Goal: Contribute content: Add original content to the website for others to see

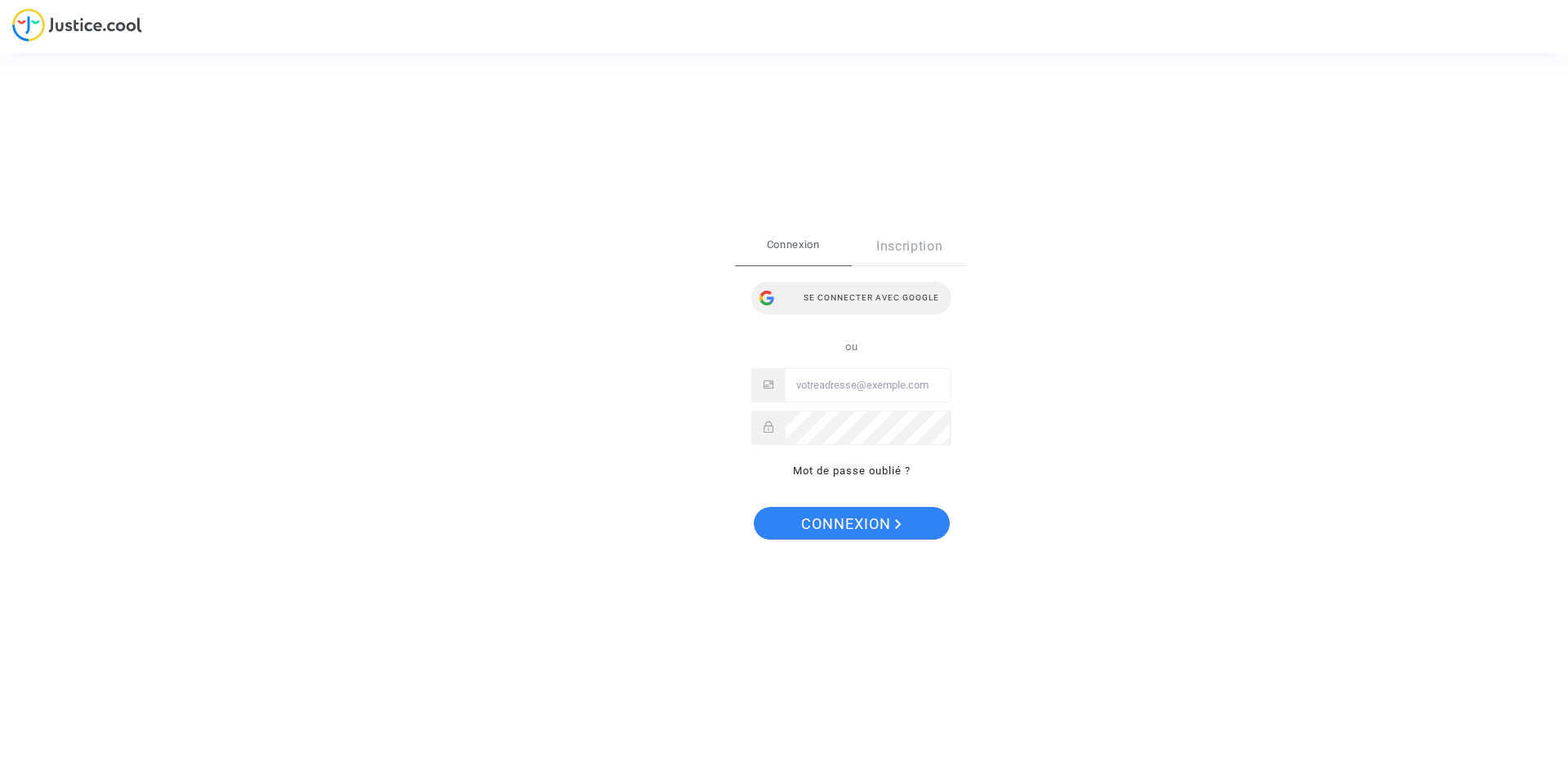
click at [873, 307] on div "Se connecter avec Google" at bounding box center [850, 298] width 200 height 32
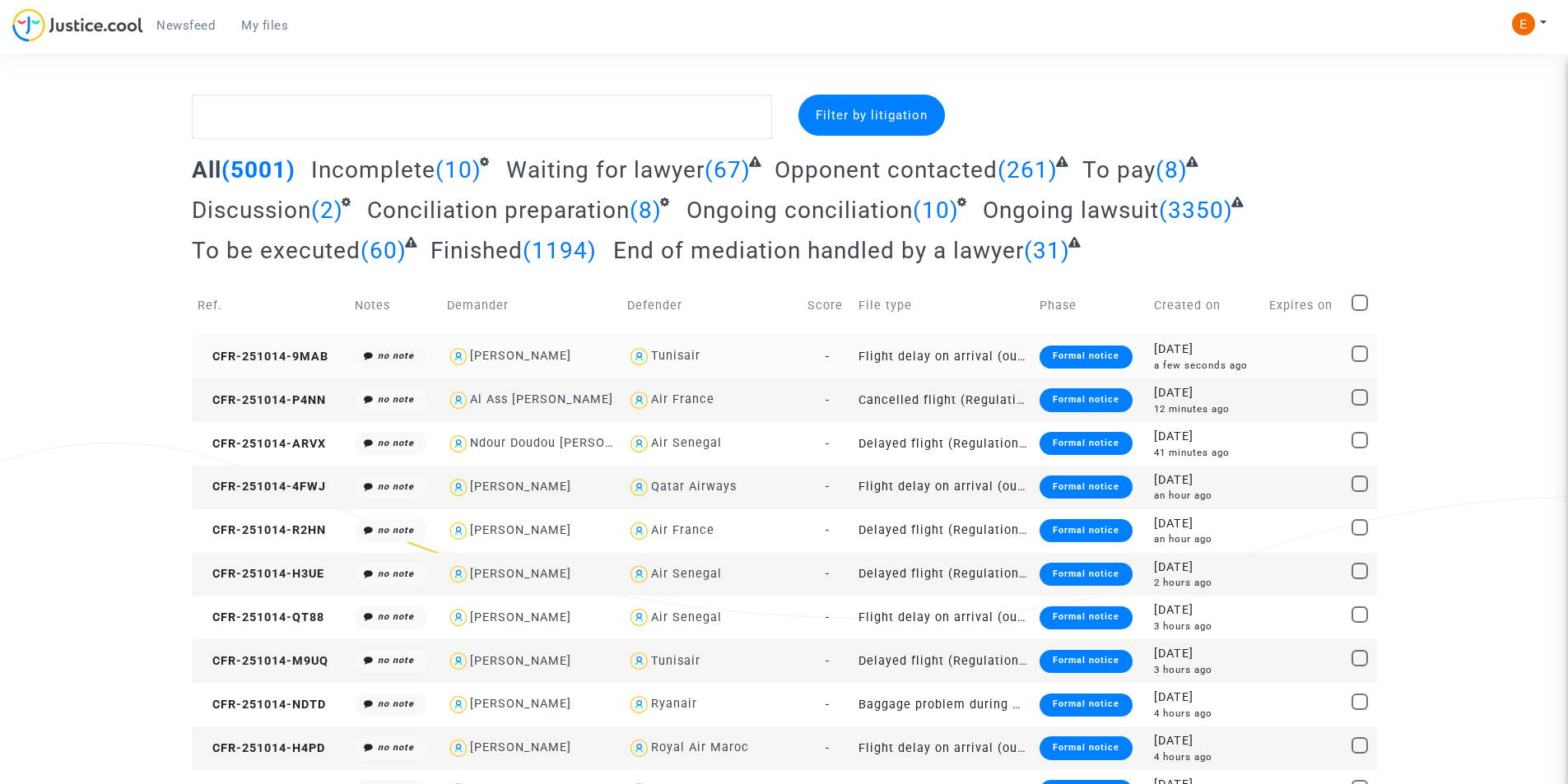
click at [1069, 349] on div "Formal notice" at bounding box center [1085, 357] width 93 height 23
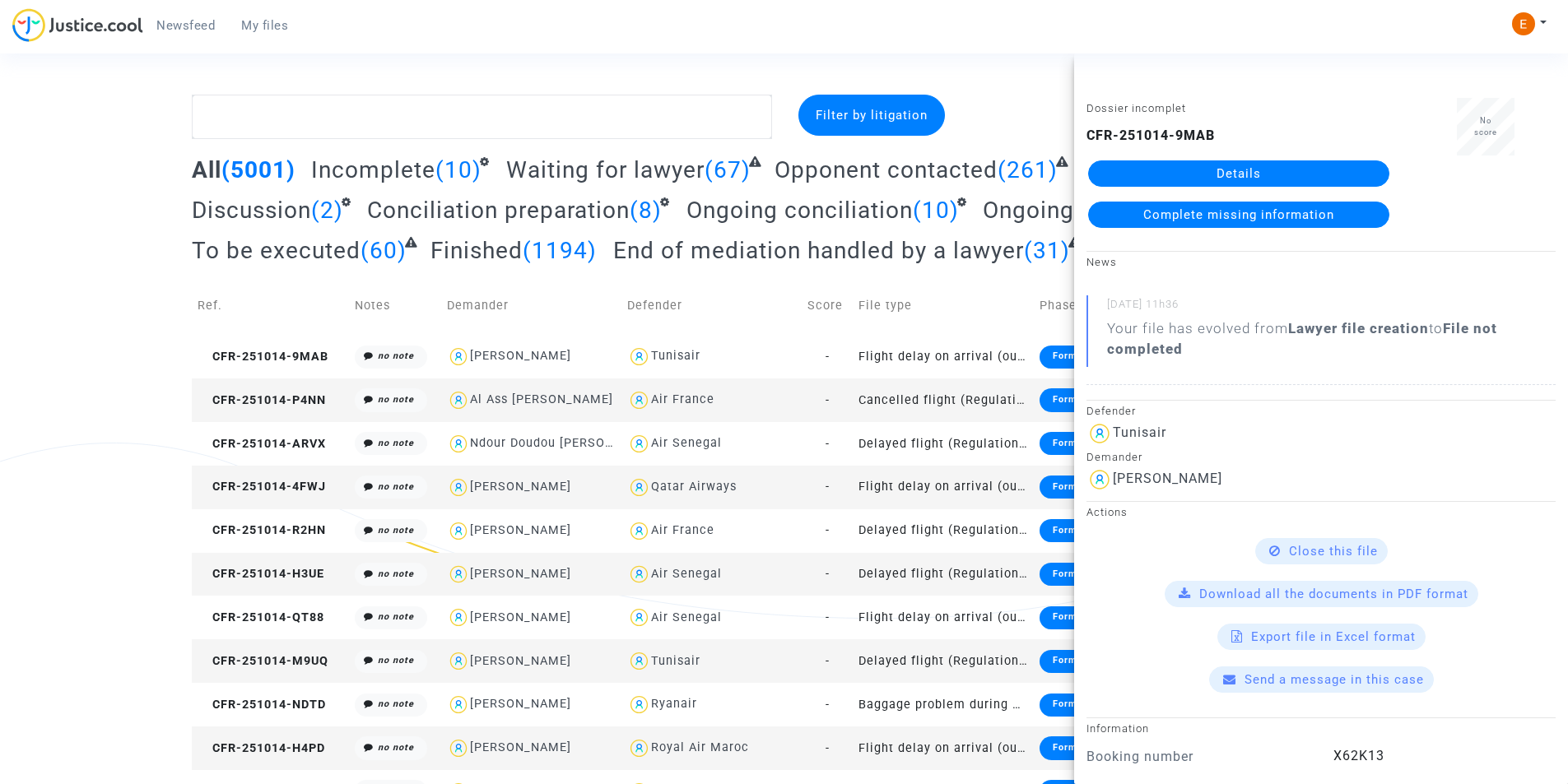
click at [1209, 163] on link "Details" at bounding box center [1238, 174] width 301 height 27
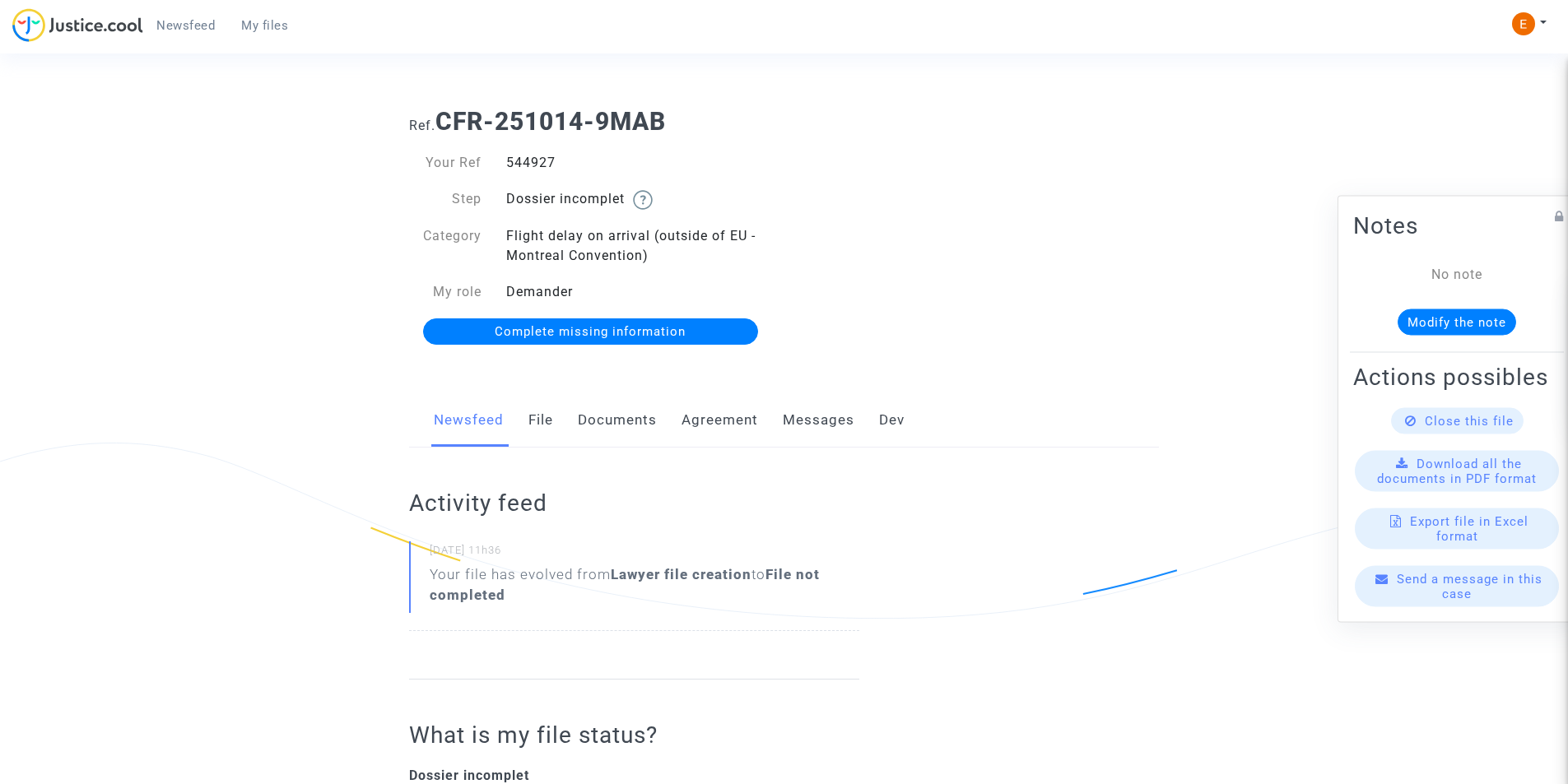
click at [636, 421] on link "Documents" at bounding box center [617, 420] width 79 height 54
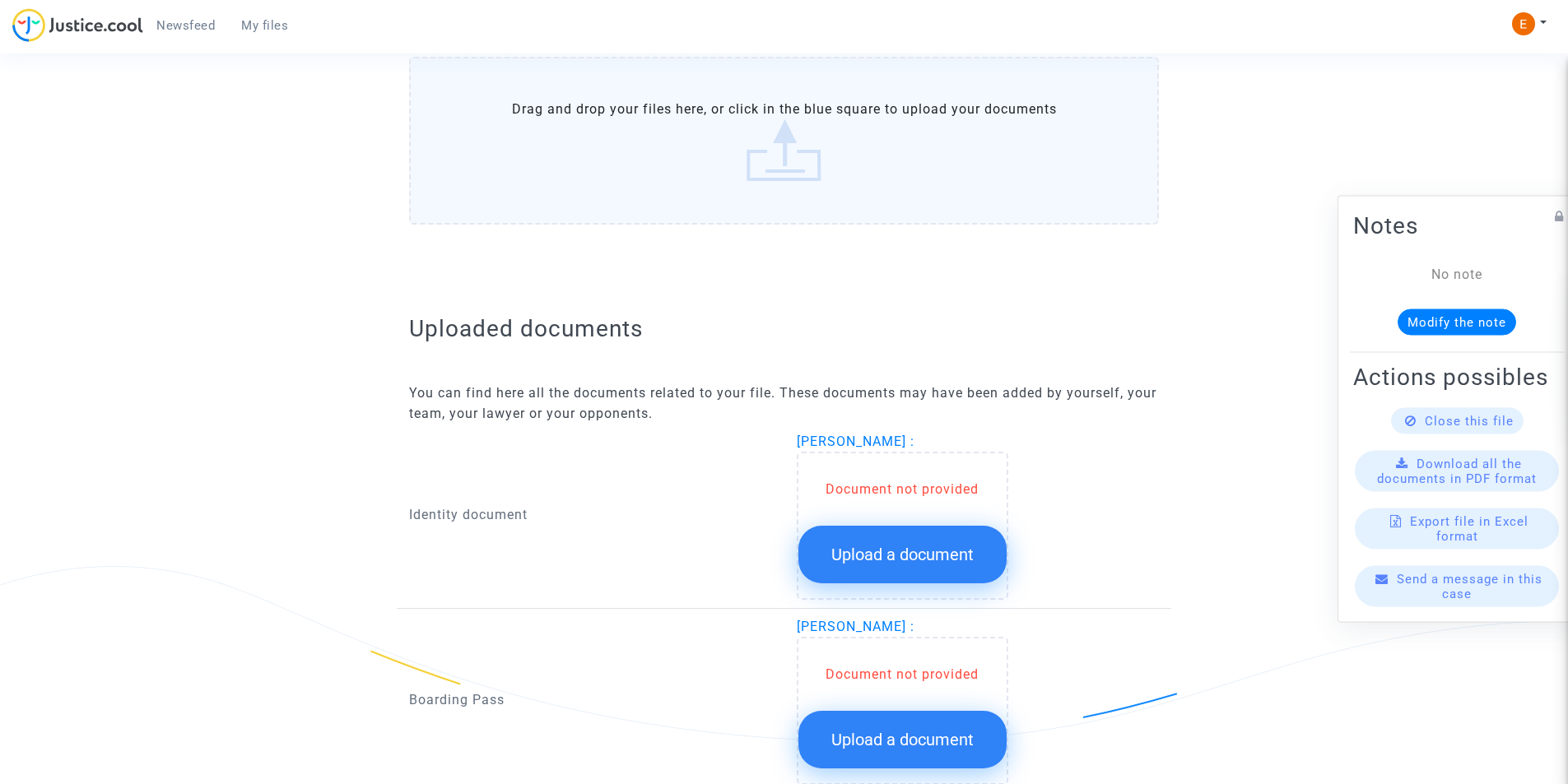
scroll to position [882, 0]
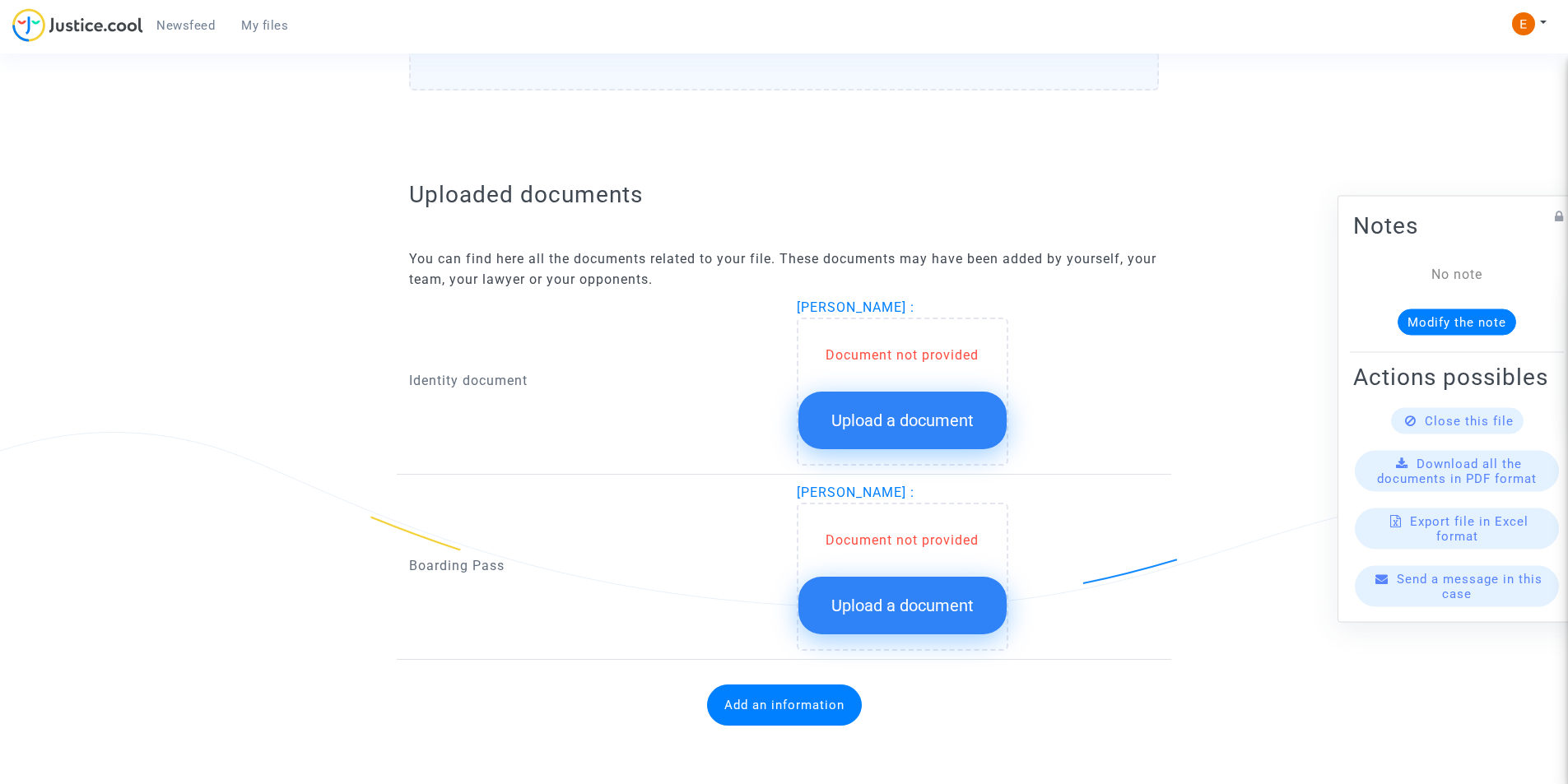
click at [875, 430] on button "Upload a document" at bounding box center [902, 420] width 209 height 57
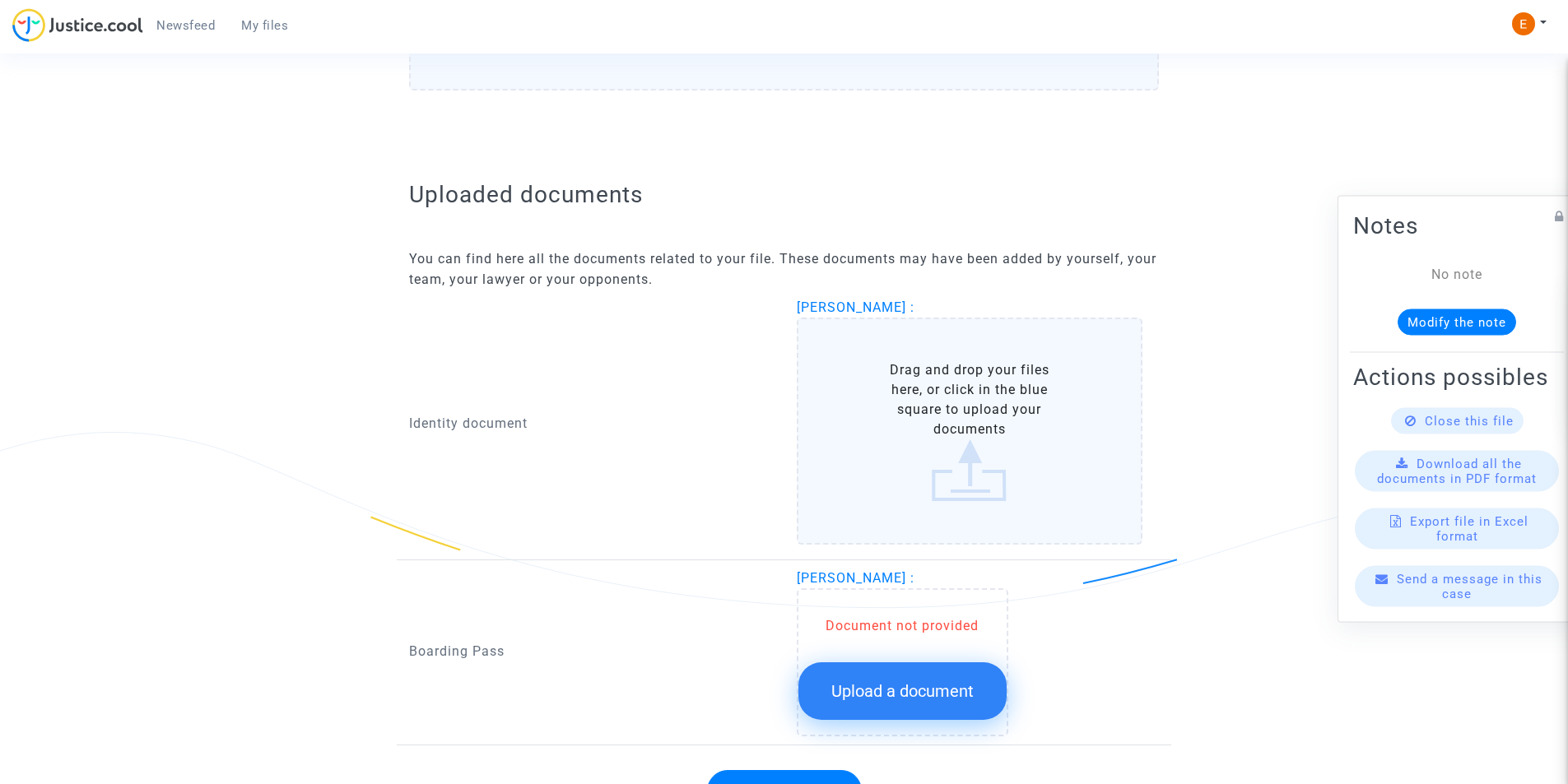
click at [887, 403] on label "Drag and drop your files here, or click in the blue square to upload your docum…" at bounding box center [970, 430] width 346 height 227
click at [0, 0] on input "Drag and drop your files here, or click in the blue square to upload your docum…" at bounding box center [0, 0] width 0 height 0
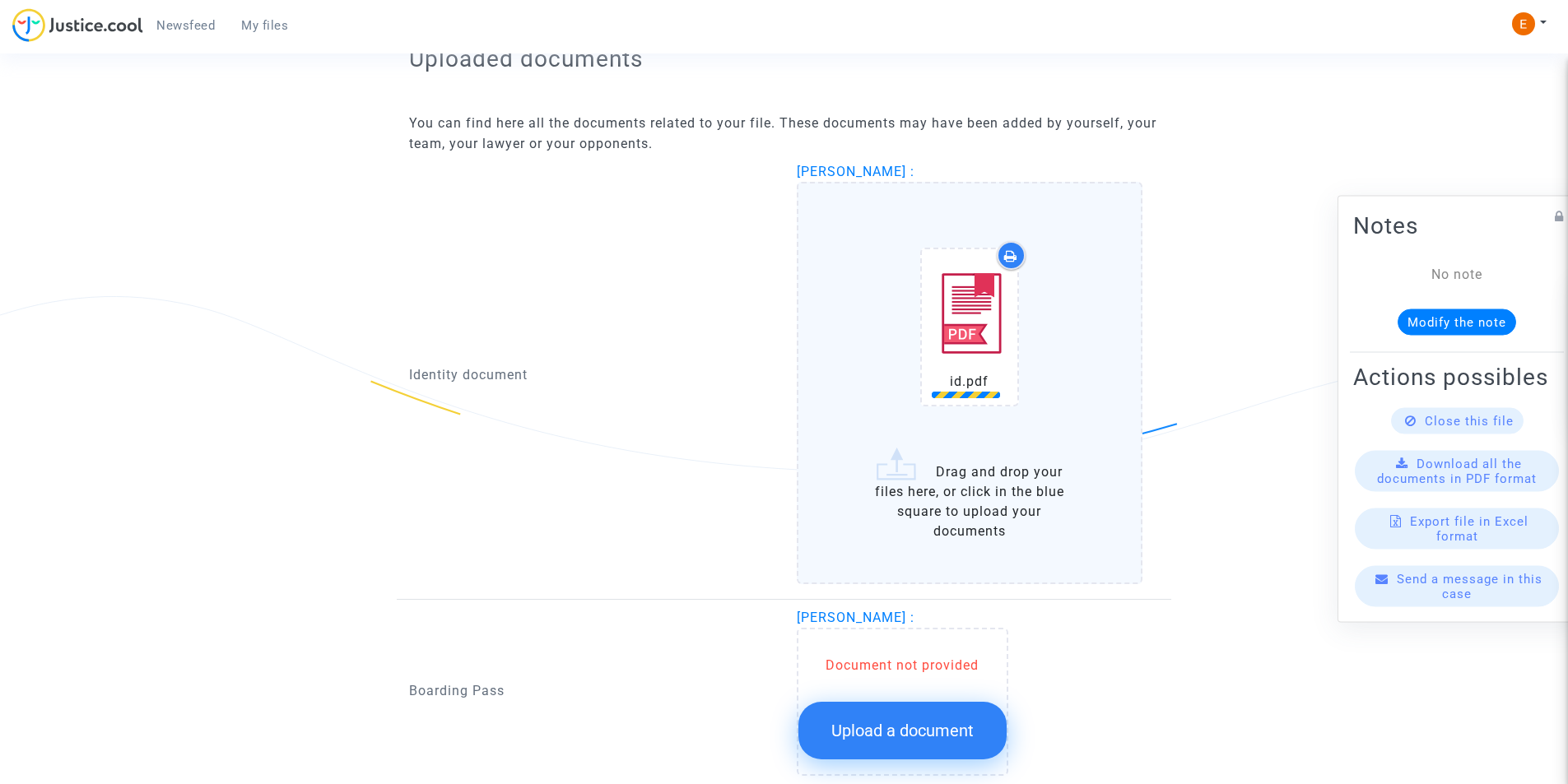
scroll to position [1143, 0]
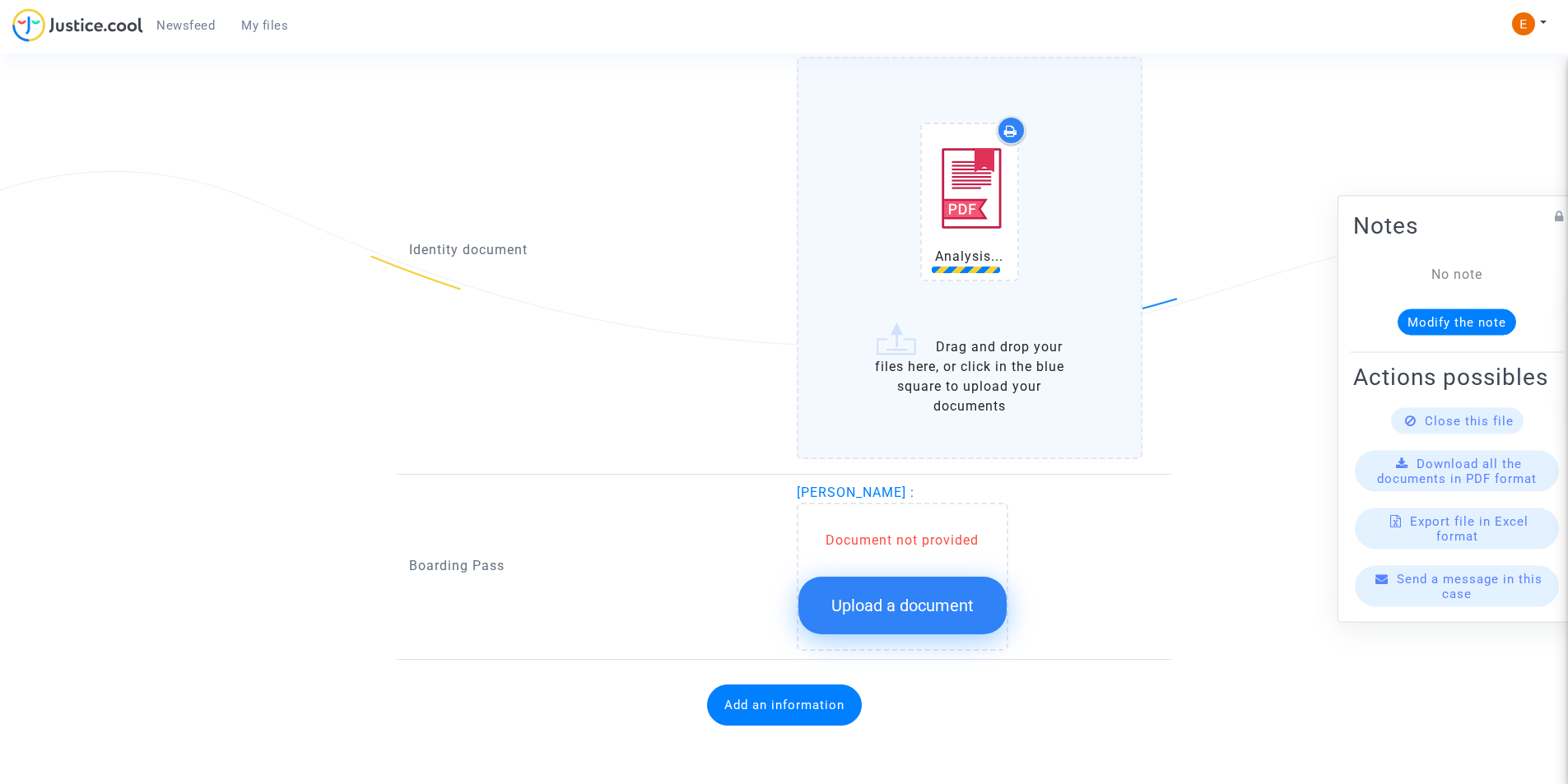
click at [941, 603] on span "Upload a document" at bounding box center [902, 605] width 143 height 20
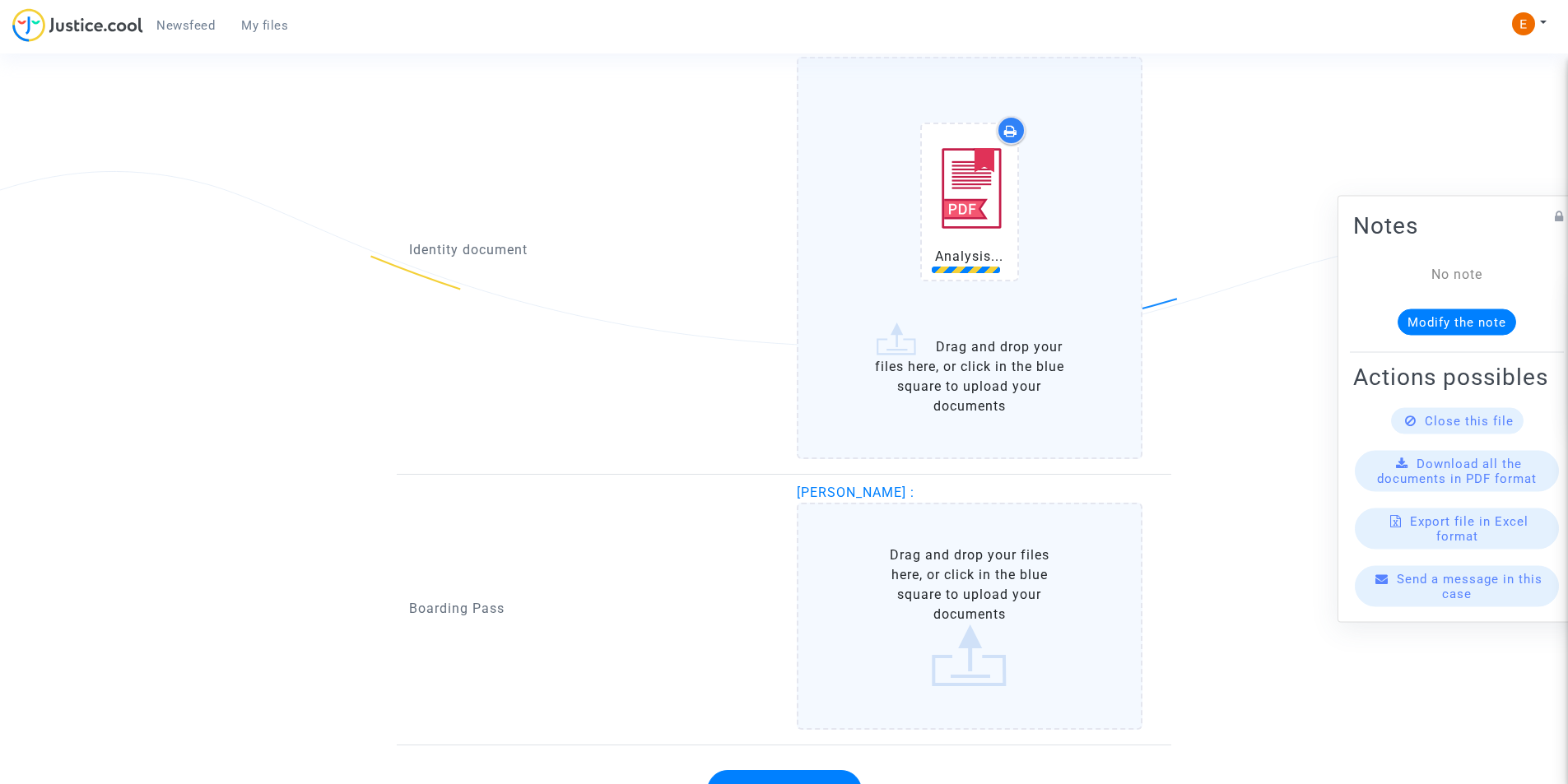
drag, startPoint x: 941, startPoint y: 603, endPoint x: 922, endPoint y: 580, distance: 29.8
click at [922, 580] on label "Drag and drop your files here, or click in the blue square to upload your docum…" at bounding box center [970, 616] width 346 height 227
click at [0, 0] on input "Drag and drop your files here, or click in the blue square to upload your docum…" at bounding box center [0, 0] width 0 height 0
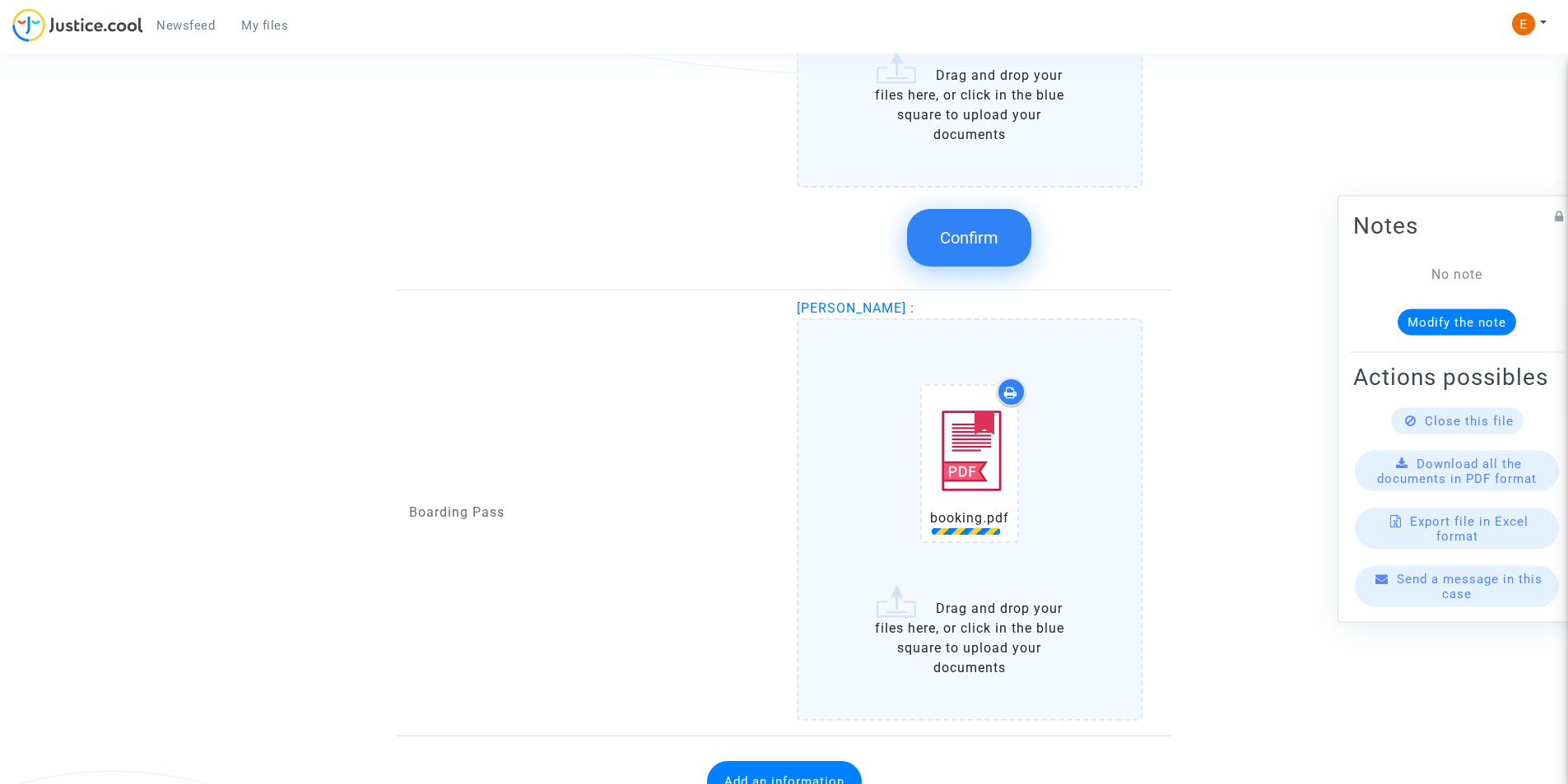
scroll to position [1492, 0]
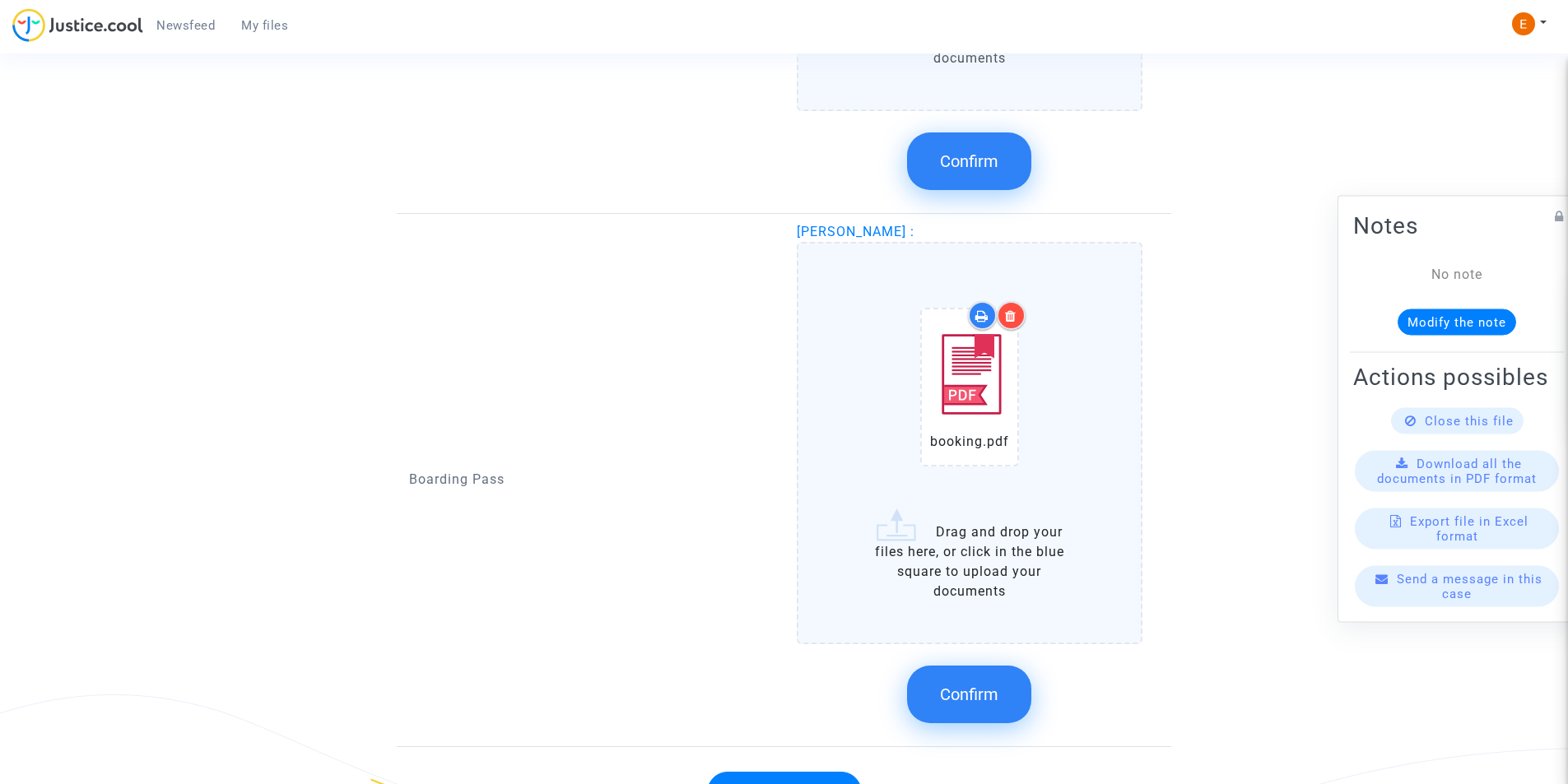
click at [797, 700] on div "Confirm" at bounding box center [970, 693] width 346 height 87
click at [966, 691] on span "Confirm" at bounding box center [968, 694] width 58 height 20
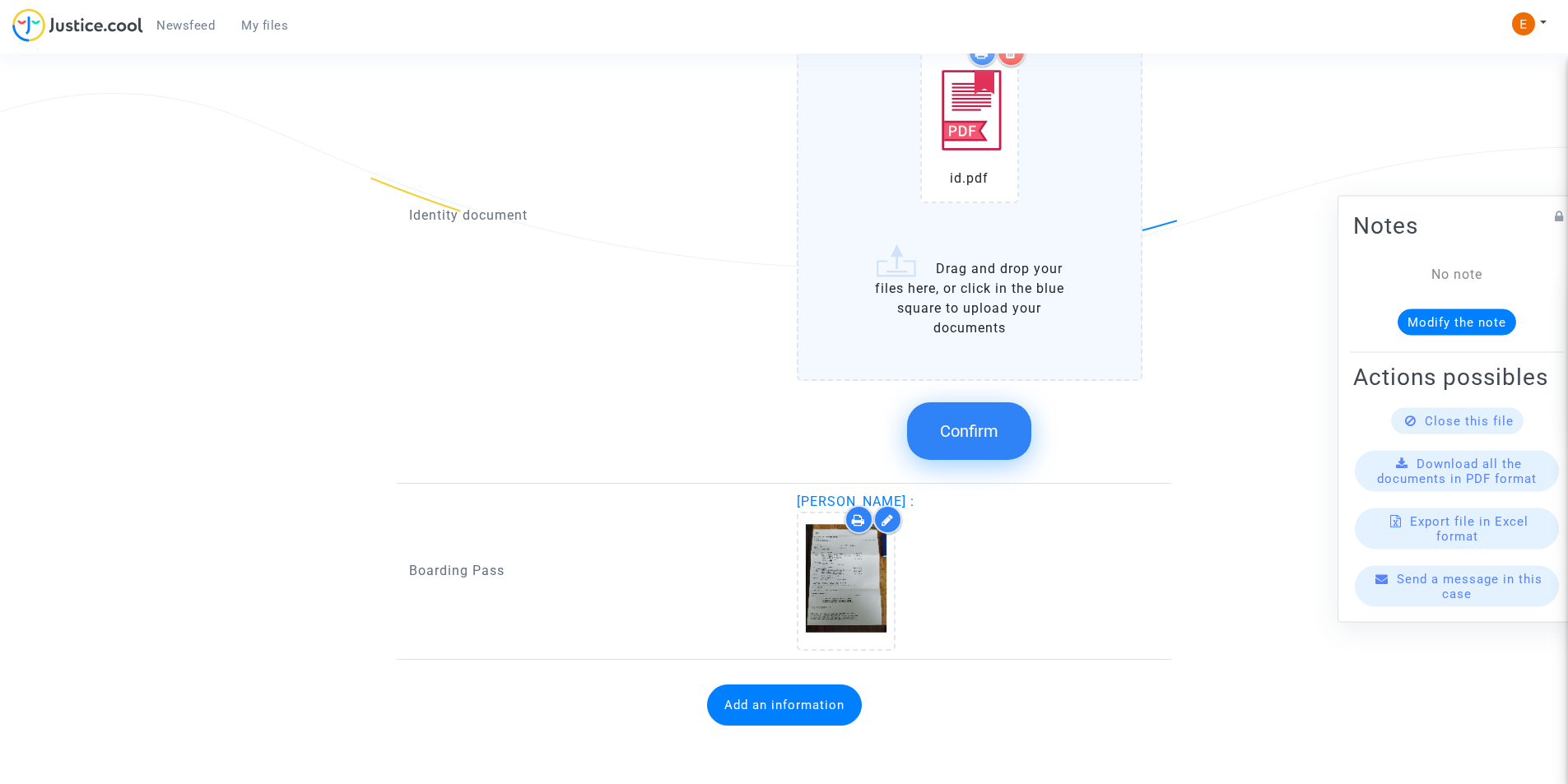
scroll to position [1221, 0]
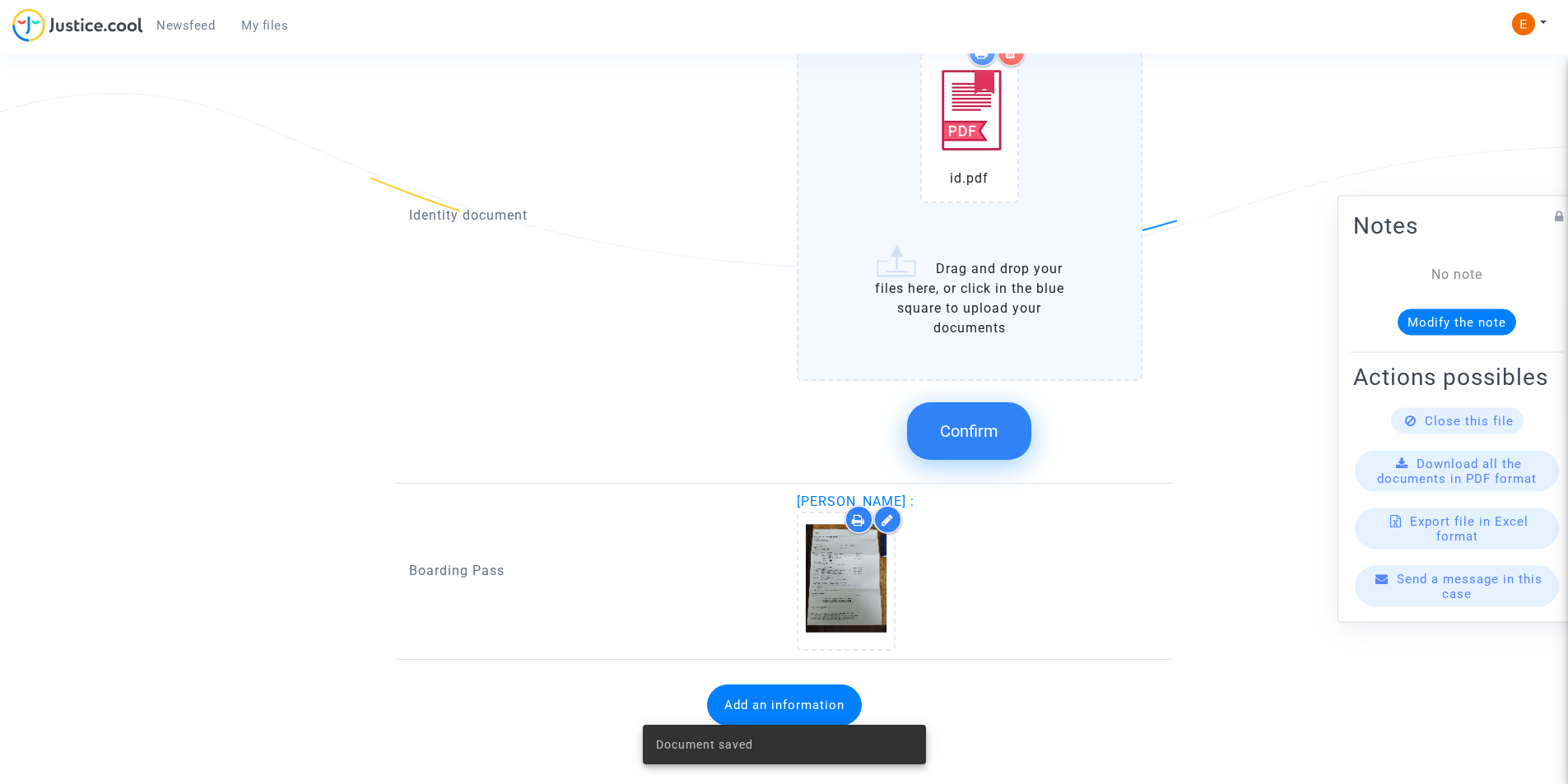
click at [986, 418] on button "Confirm" at bounding box center [969, 431] width 124 height 57
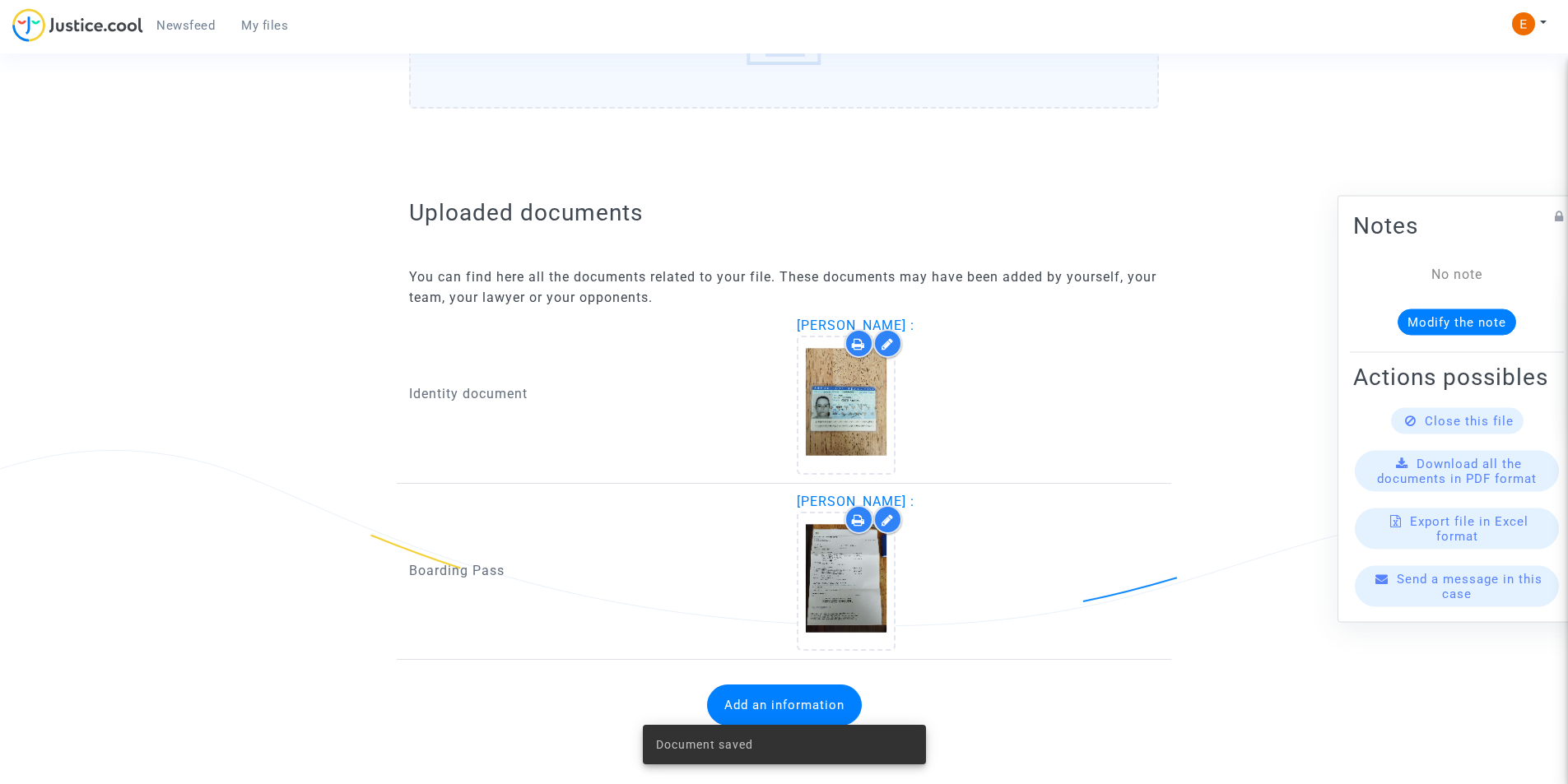
scroll to position [864, 0]
click at [789, 715] on div "Document saved" at bounding box center [784, 744] width 322 height 79
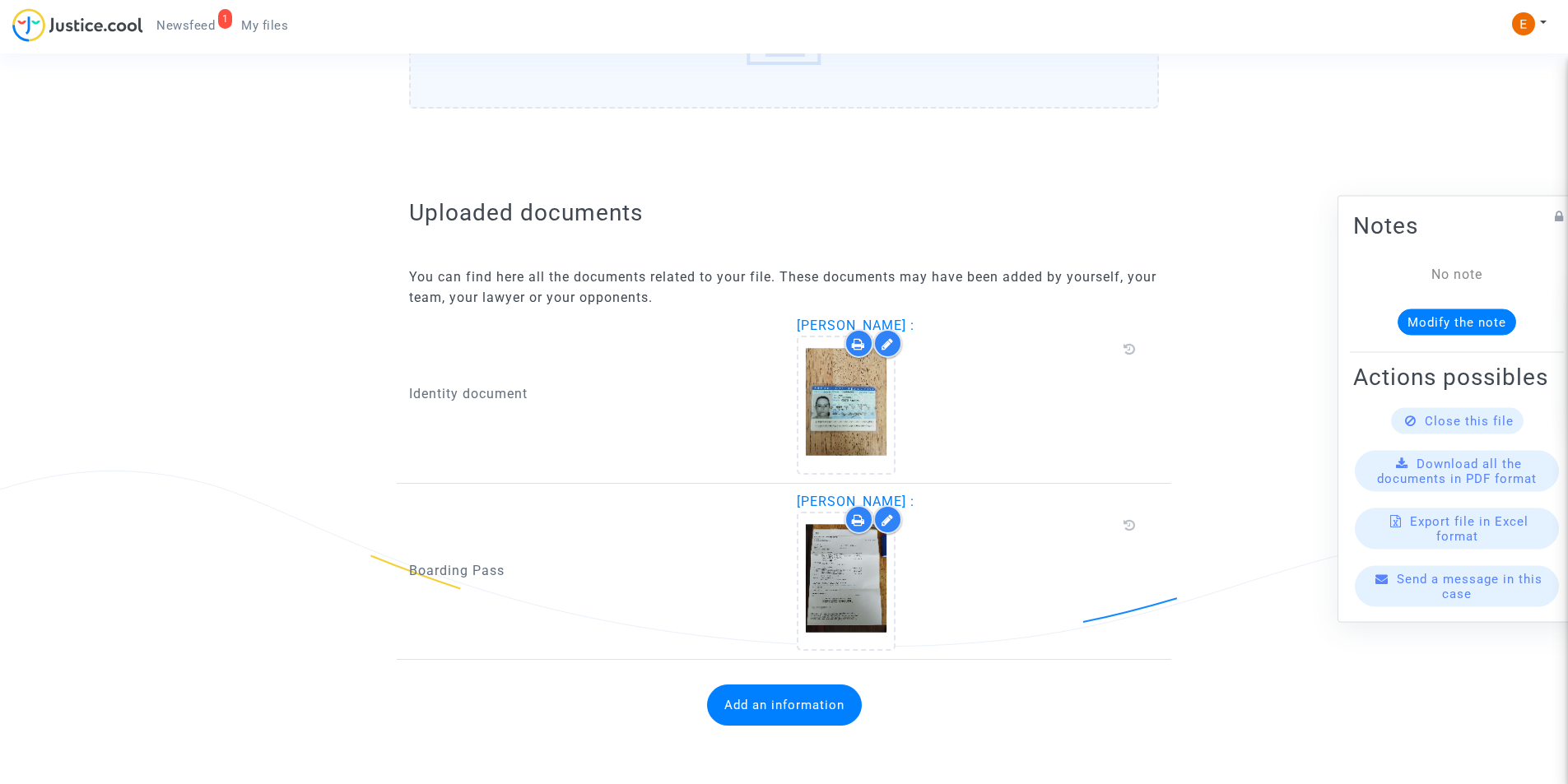
click at [741, 689] on button "Add an information" at bounding box center [784, 705] width 155 height 41
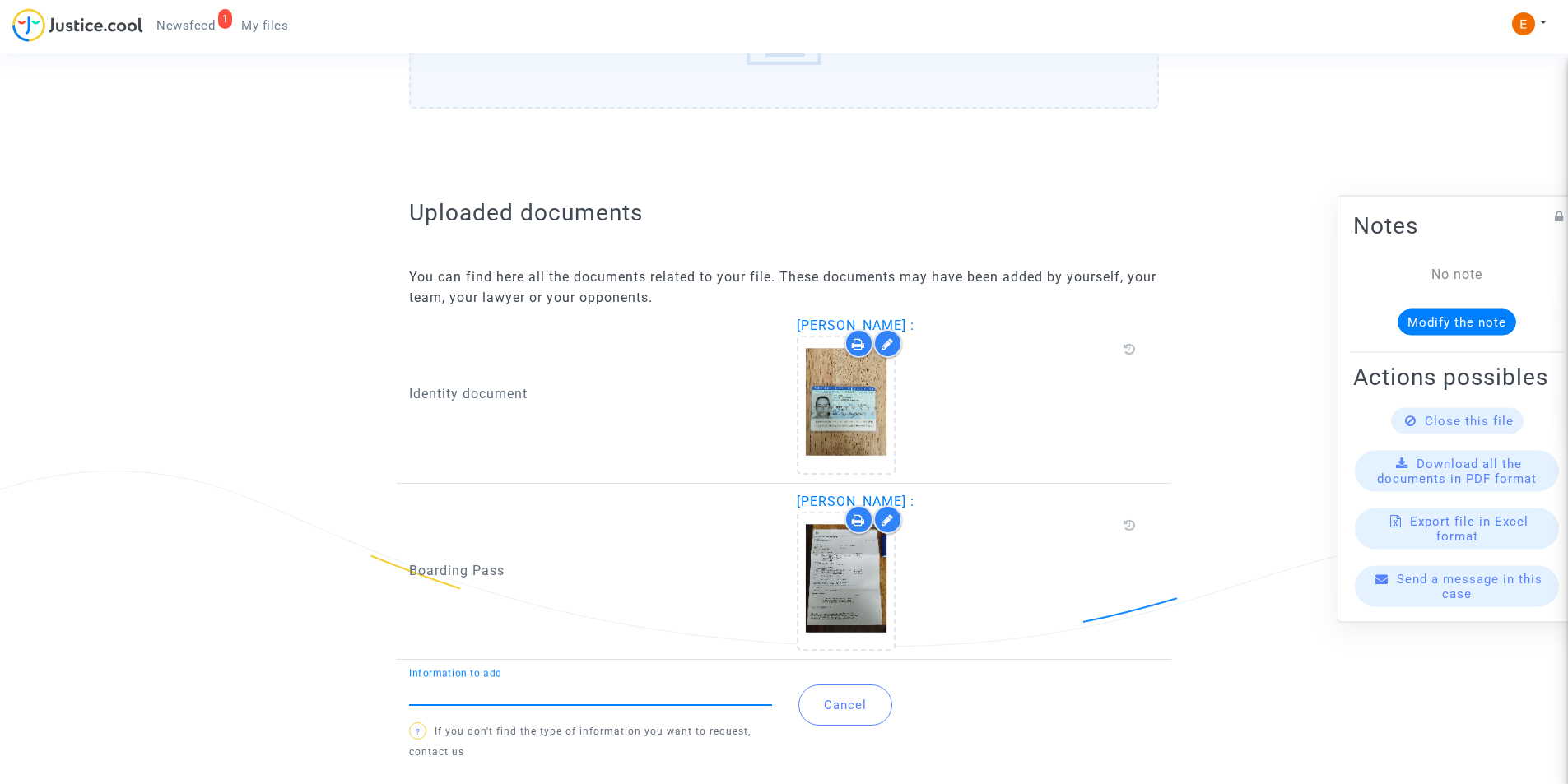
click at [598, 694] on input "Information to add" at bounding box center [590, 691] width 363 height 14
type input "Flight report"
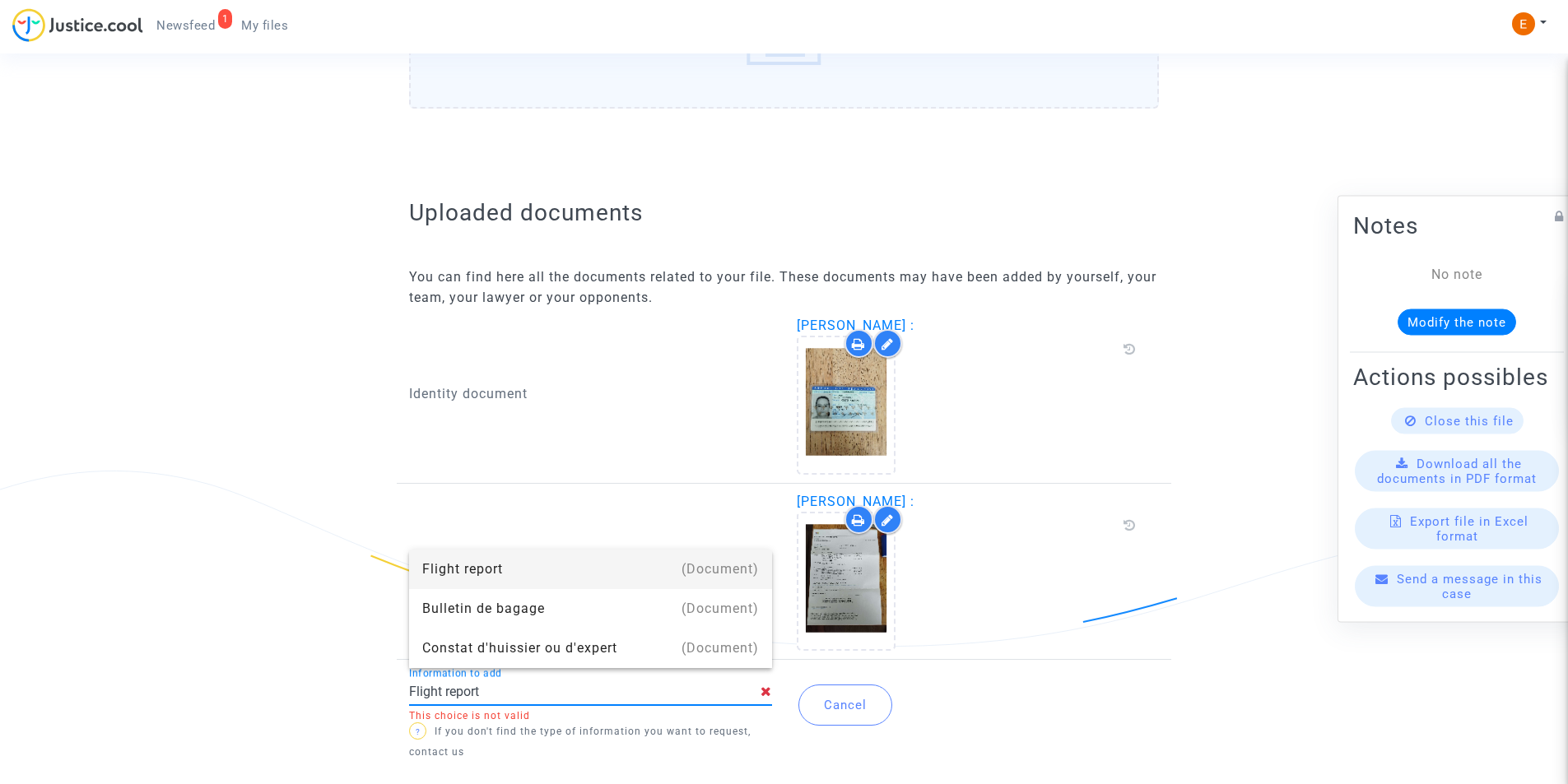
click at [533, 570] on div "Flight report" at bounding box center [590, 569] width 337 height 39
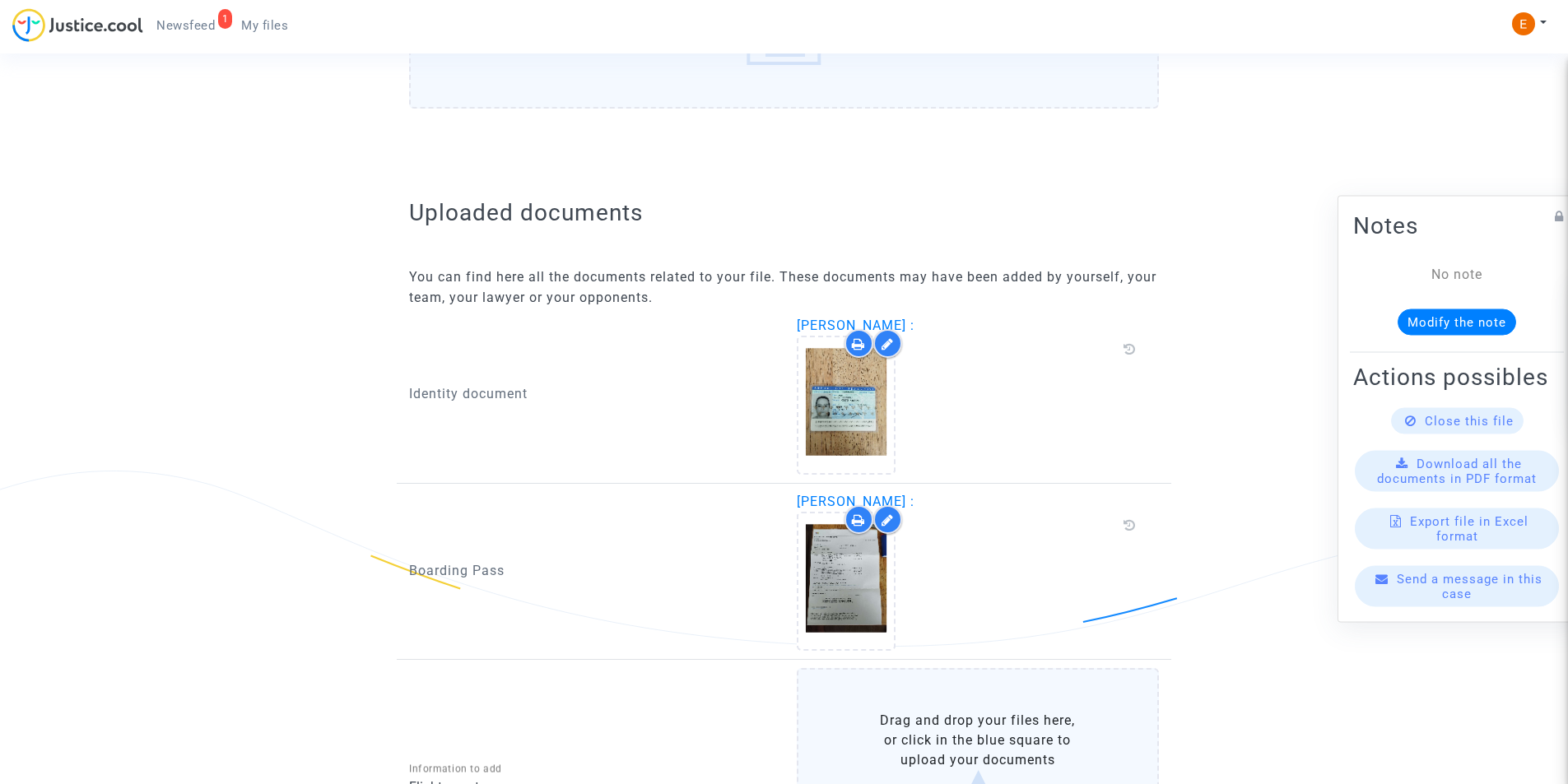
click at [871, 732] on label "Drag and drop your files here, or click in the blue square to upload your docum…" at bounding box center [978, 771] width 363 height 207
click at [0, 0] on input "Drag and drop your files here, or click in the blue square to upload your docum…" at bounding box center [0, 0] width 0 height 0
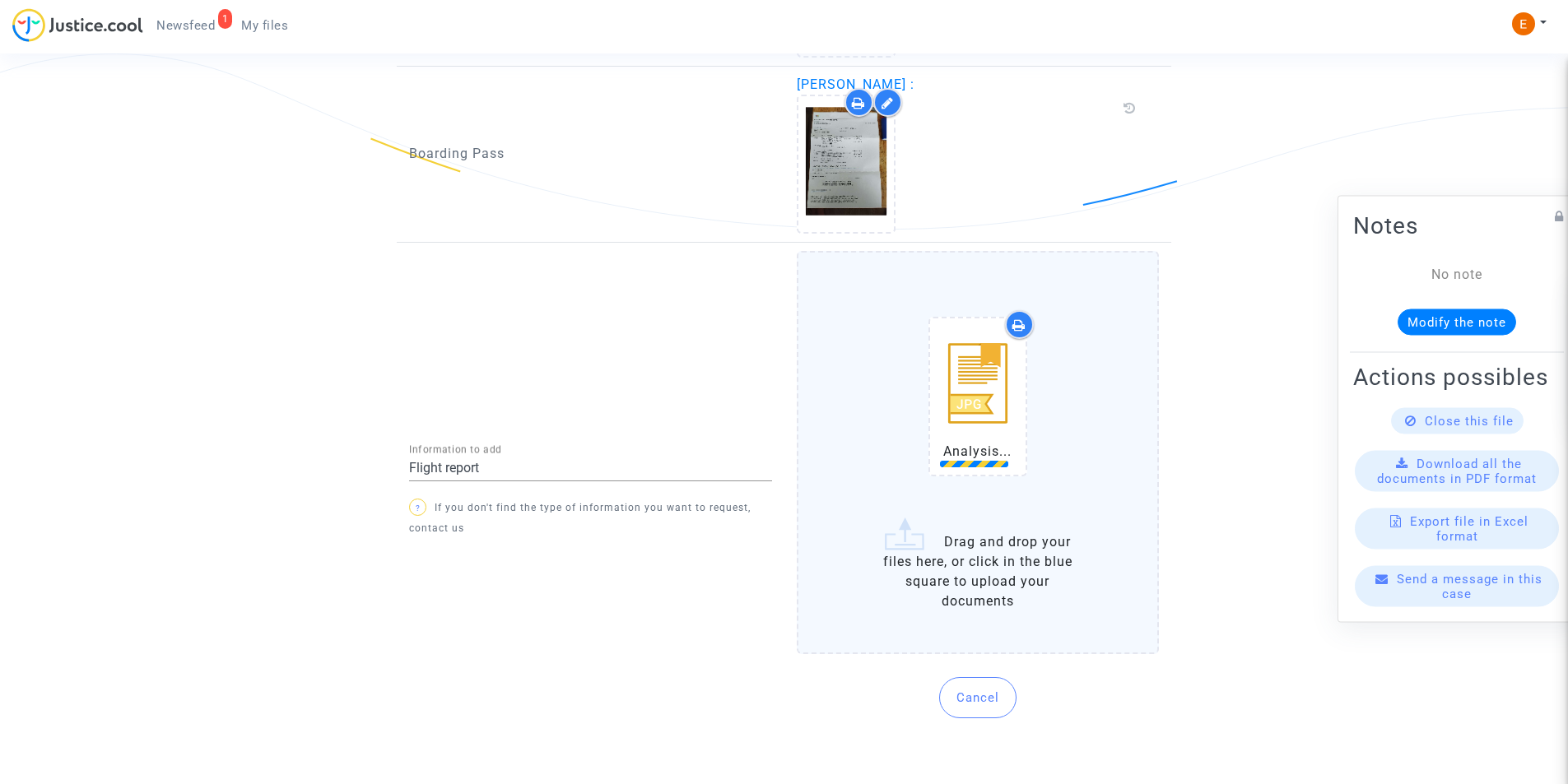
scroll to position [1262, 0]
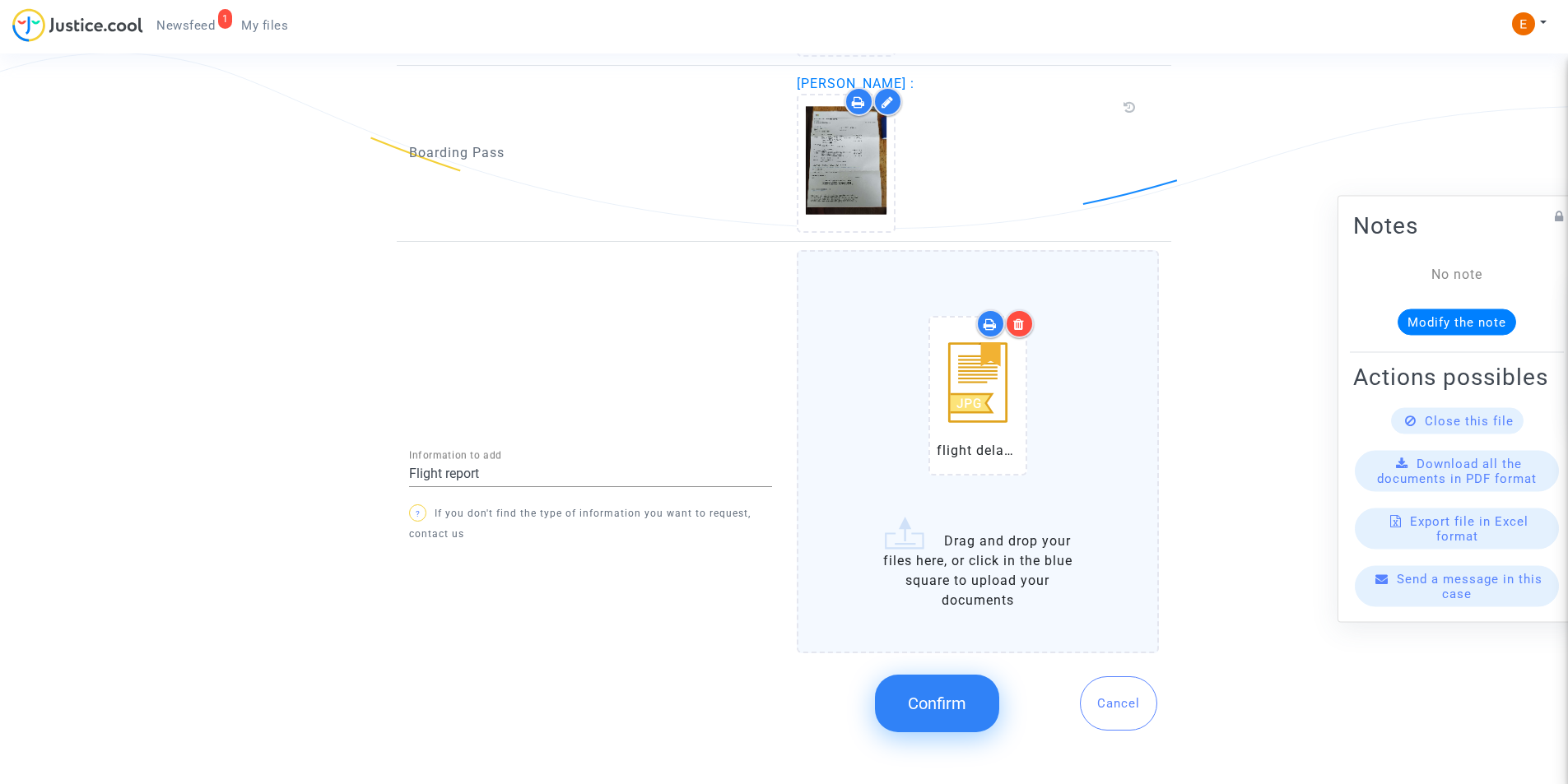
click at [927, 709] on span "Confirm" at bounding box center [937, 703] width 58 height 20
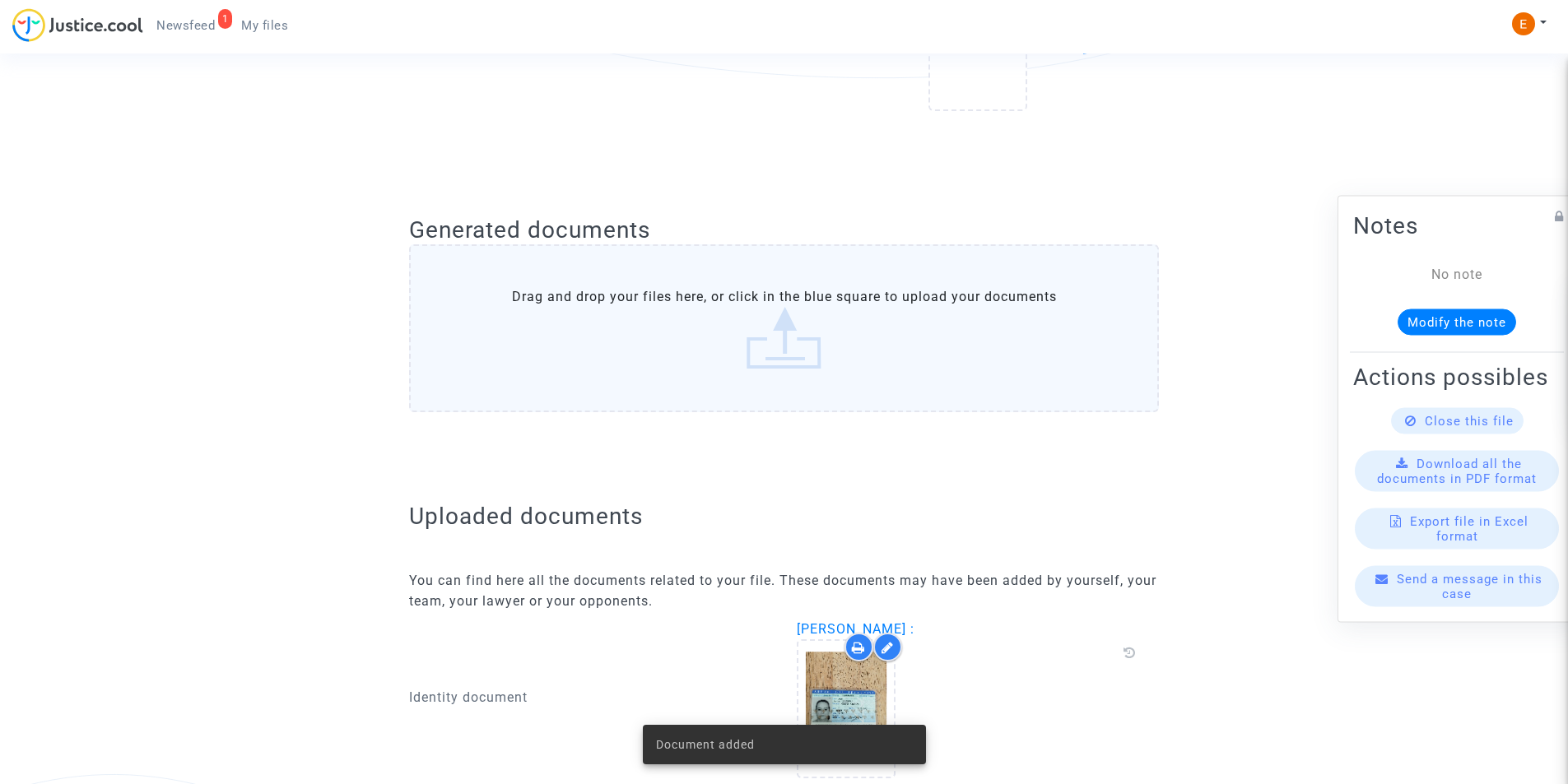
scroll to position [508, 0]
